Goal: Task Accomplishment & Management: Manage account settings

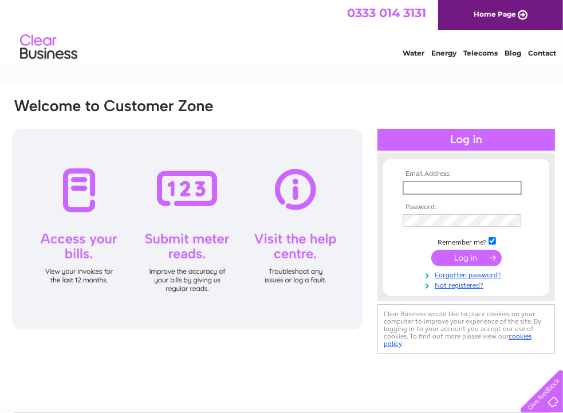
click at [417, 187] on input "text" at bounding box center [462, 188] width 119 height 14
type input "bfinlay@craigcorp.co.uk"
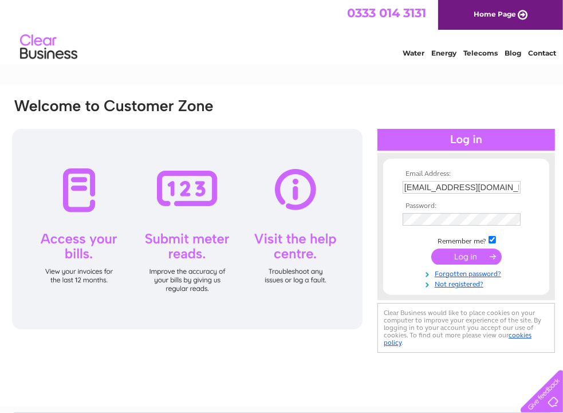
click at [454, 256] on input "submit" at bounding box center [466, 257] width 70 height 16
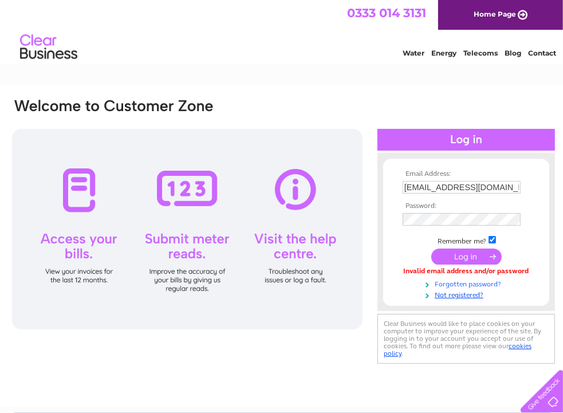
click at [459, 281] on link "Forgotten password?" at bounding box center [468, 283] width 130 height 11
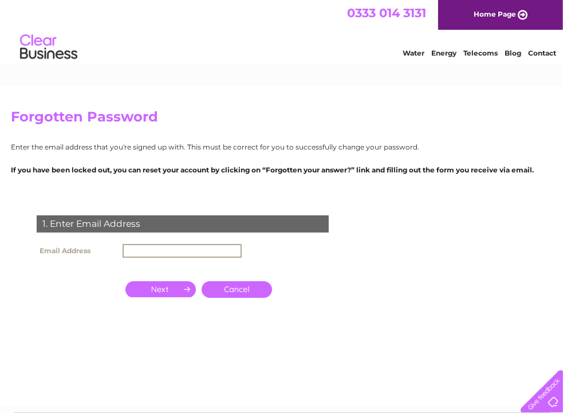
click at [190, 250] on input "text" at bounding box center [182, 251] width 119 height 14
type input "bfinlay@craigcorp.co.uk"
click at [169, 288] on input "button" at bounding box center [160, 289] width 70 height 16
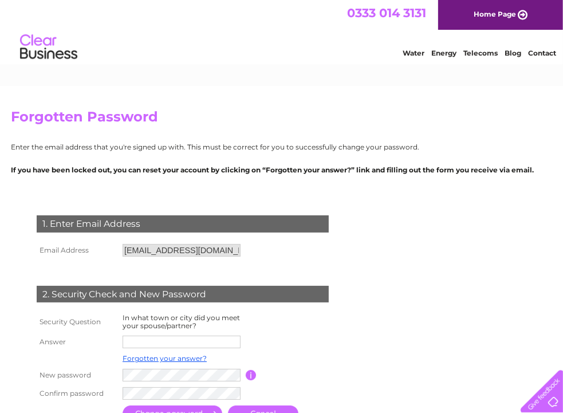
click at [144, 342] on input "text" at bounding box center [182, 342] width 118 height 13
type input "irvine"
click at [249, 375] on input "button" at bounding box center [251, 375] width 11 height 10
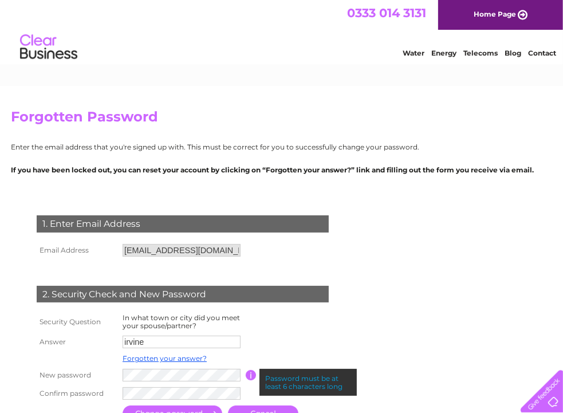
click at [273, 348] on td at bounding box center [297, 342] width 103 height 18
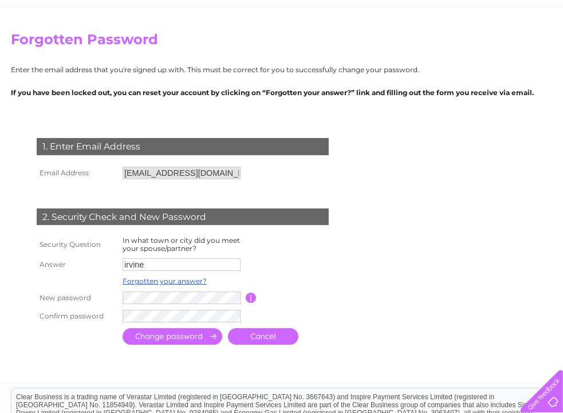
scroll to position [78, 0]
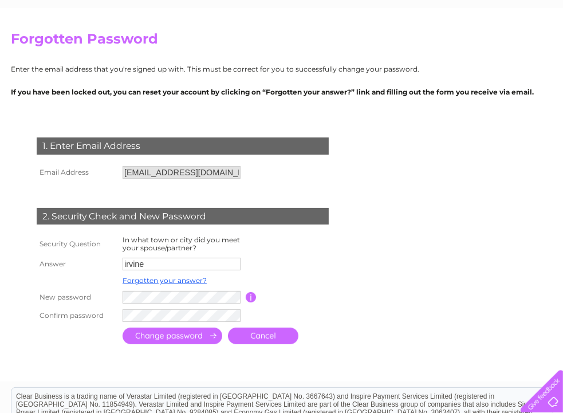
click at [202, 334] on input "submit" at bounding box center [173, 336] width 100 height 17
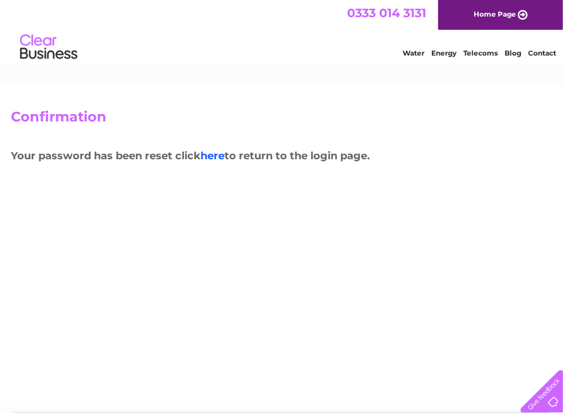
click at [221, 155] on link "here" at bounding box center [212, 155] width 24 height 13
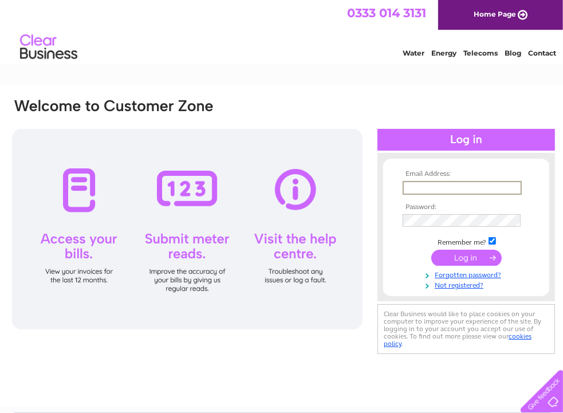
click at [458, 187] on input "text" at bounding box center [462, 188] width 119 height 14
type input "[EMAIL_ADDRESS][DOMAIN_NAME]"
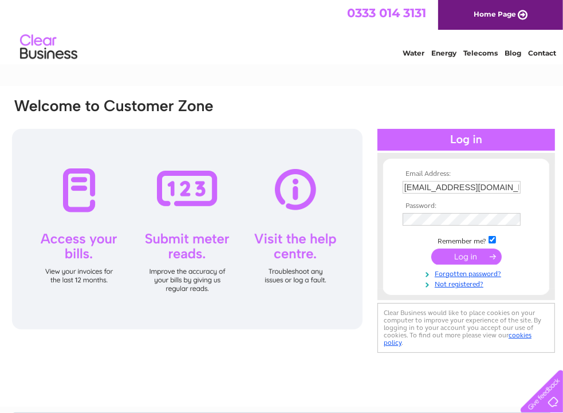
click at [456, 255] on input "submit" at bounding box center [466, 257] width 70 height 16
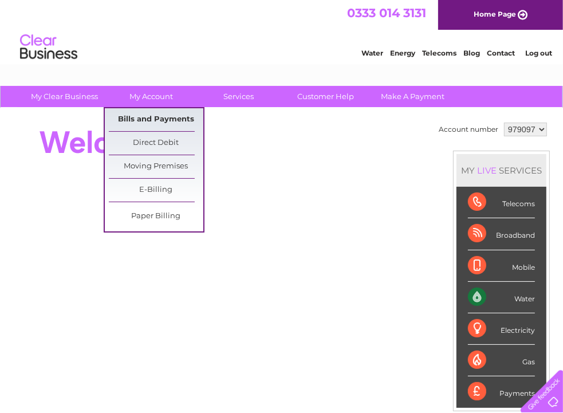
click at [158, 119] on link "Bills and Payments" at bounding box center [156, 119] width 95 height 23
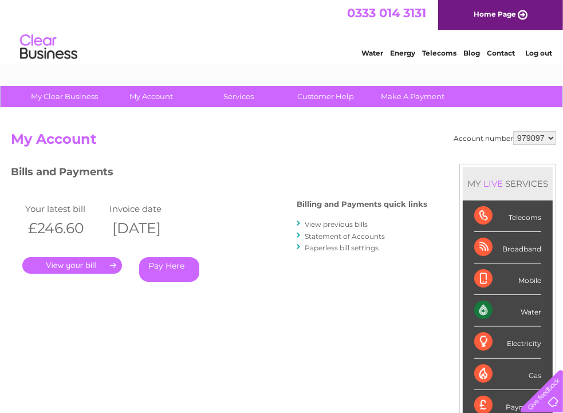
click at [336, 244] on link "Paperless bill settings" at bounding box center [342, 247] width 74 height 9
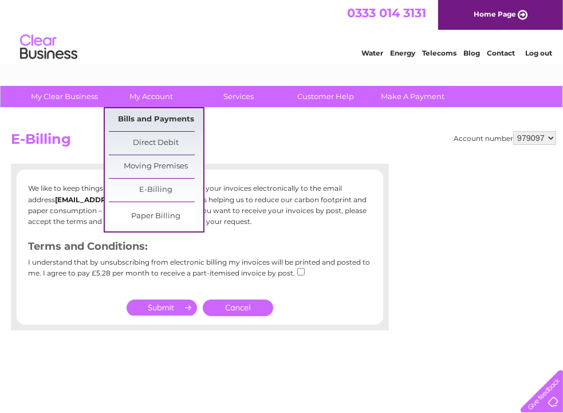
click at [161, 112] on link "Bills and Payments" at bounding box center [156, 119] width 95 height 23
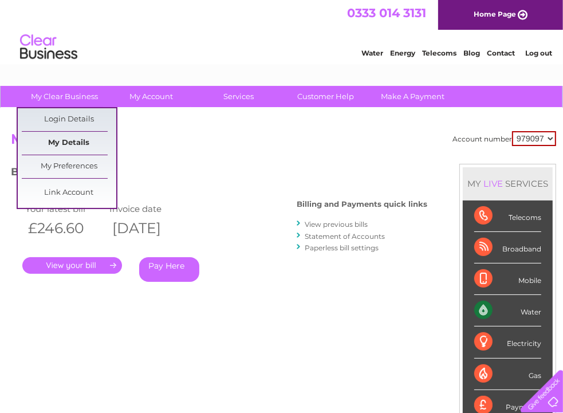
click at [78, 139] on link "My Details" at bounding box center [69, 143] width 95 height 23
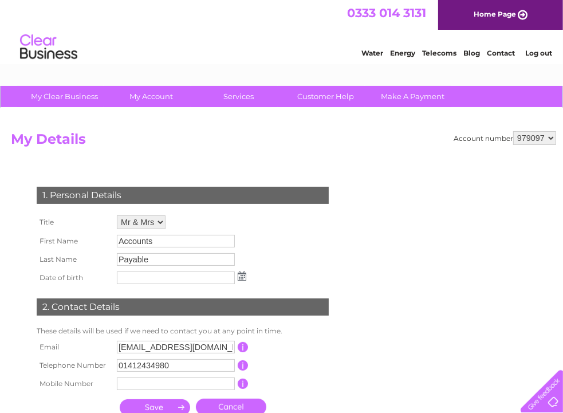
click at [218, 348] on input "bfinlay@craigcorp.co.uk" at bounding box center [176, 347] width 118 height 13
drag, startPoint x: 143, startPoint y: 348, endPoint x: 115, endPoint y: 343, distance: 29.0
click at [115, 343] on td "bfinlay@craigcorp.co.uk" at bounding box center [176, 347] width 125 height 19
type input "pyacoubian@craigcorp.co.uk"
click at [155, 404] on input "submit" at bounding box center [155, 407] width 70 height 16
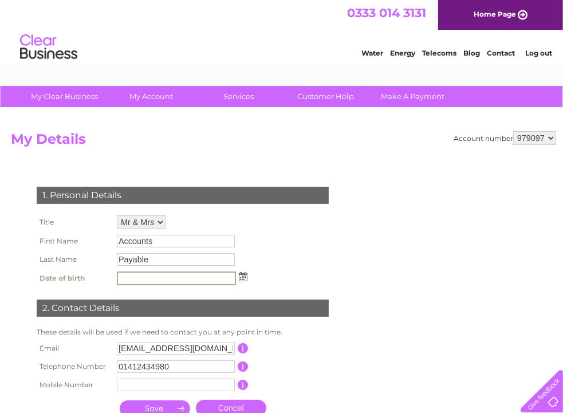
click at [241, 275] on img at bounding box center [243, 276] width 9 height 9
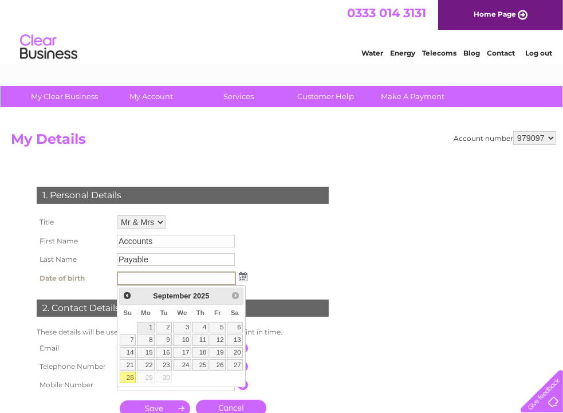
click at [151, 325] on link "1" at bounding box center [146, 327] width 18 height 11
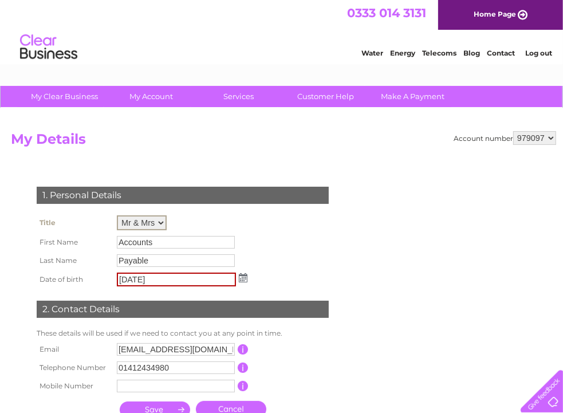
click at [154, 222] on select "Mr Mrs Ms Miss Dr Rev Prof Other Mr & Mrs" at bounding box center [142, 222] width 50 height 15
click at [156, 242] on input "Accounts" at bounding box center [176, 242] width 118 height 13
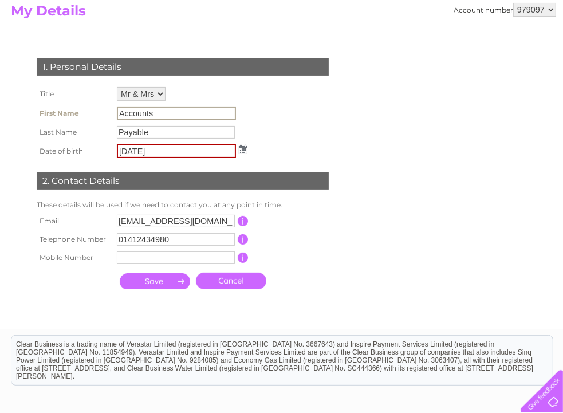
scroll to position [129, 0]
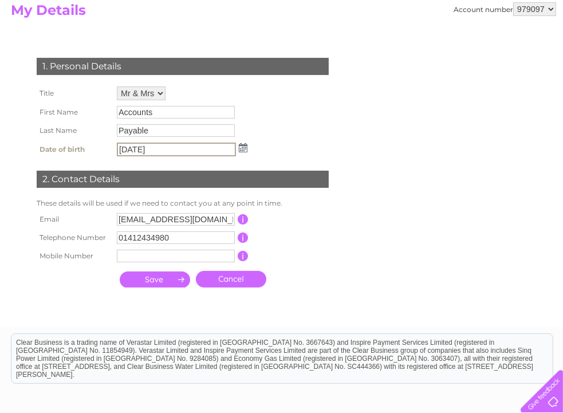
click at [160, 151] on input "01/09/2025" at bounding box center [176, 150] width 119 height 14
drag, startPoint x: 160, startPoint y: 144, endPoint x: 109, endPoint y: 145, distance: 51.6
click at [112, 146] on tr "Date of birth 01/09/2025" at bounding box center [142, 149] width 217 height 19
click at [129, 150] on input "01012000" at bounding box center [176, 150] width 119 height 14
click at [140, 151] on input "01/012000" at bounding box center [176, 150] width 119 height 14
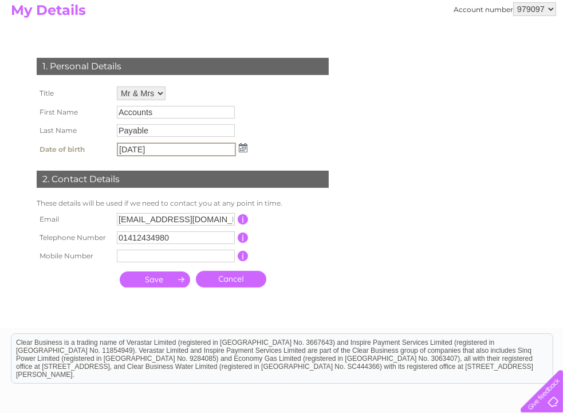
type input "01/01/2000"
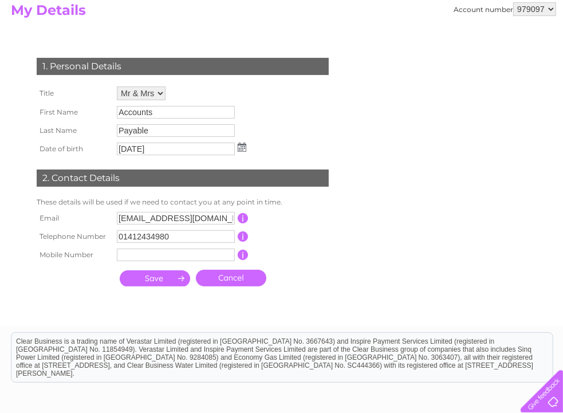
click at [157, 275] on input "submit" at bounding box center [155, 278] width 70 height 16
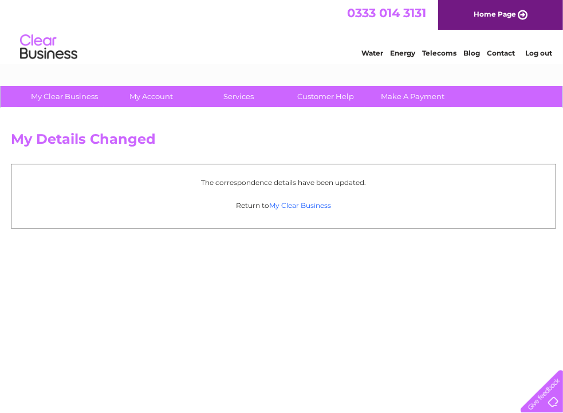
click at [292, 203] on link "My Clear Business" at bounding box center [300, 205] width 62 height 9
